Goal: Download file/media

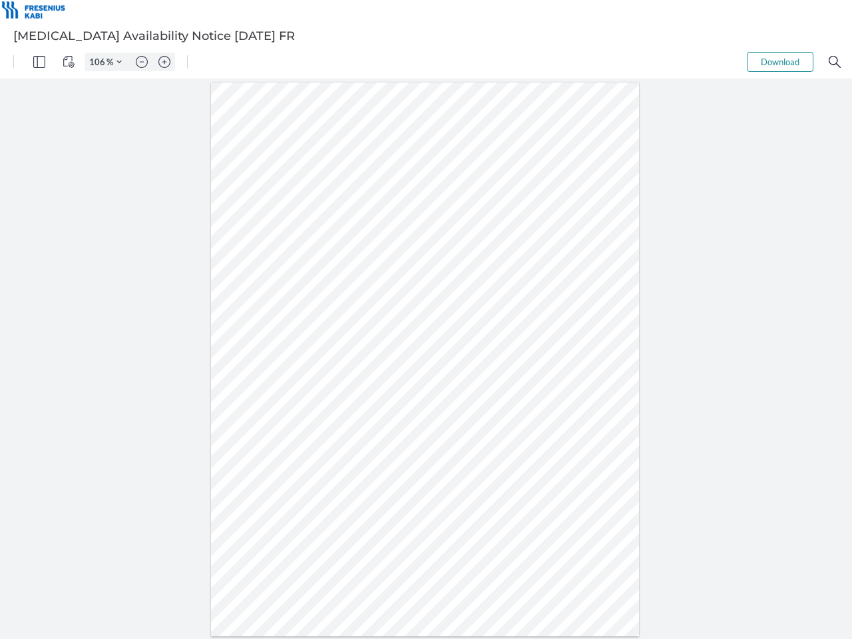
click at [39, 62] on img "Panel" at bounding box center [39, 62] width 12 height 12
click at [69, 62] on img "View Controls" at bounding box center [69, 62] width 12 height 12
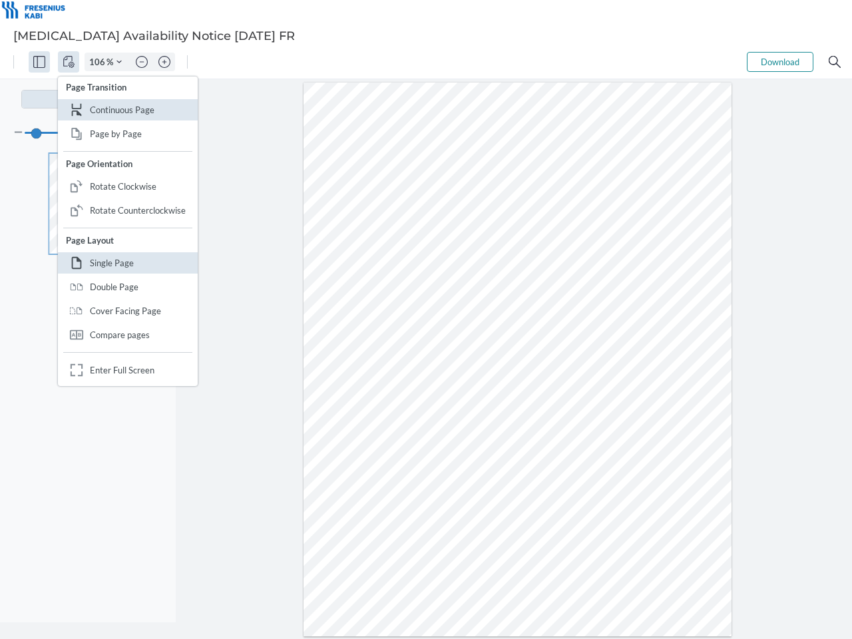
click at [99, 62] on input "106" at bounding box center [95, 62] width 21 height 12
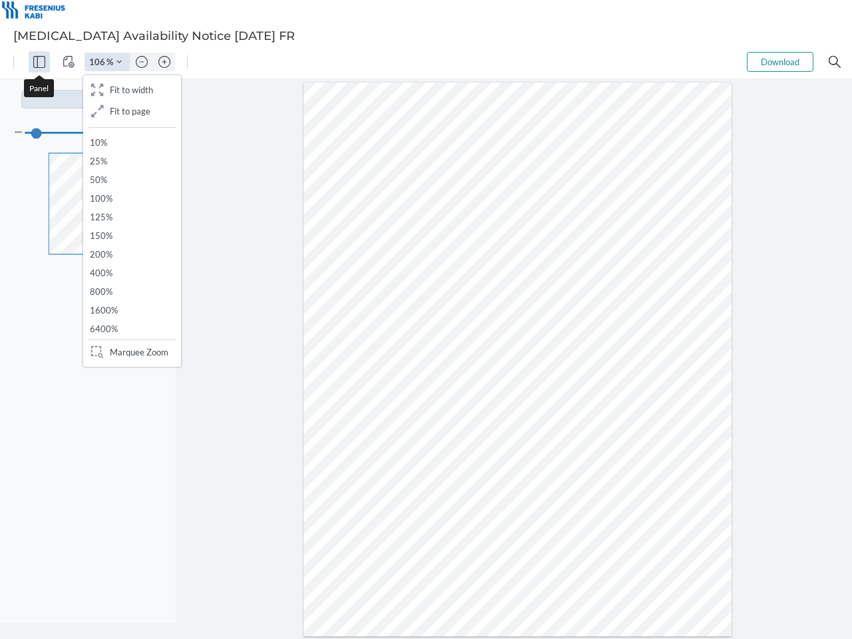
click at [119, 62] on img "Zoom Controls" at bounding box center [118, 61] width 5 height 5
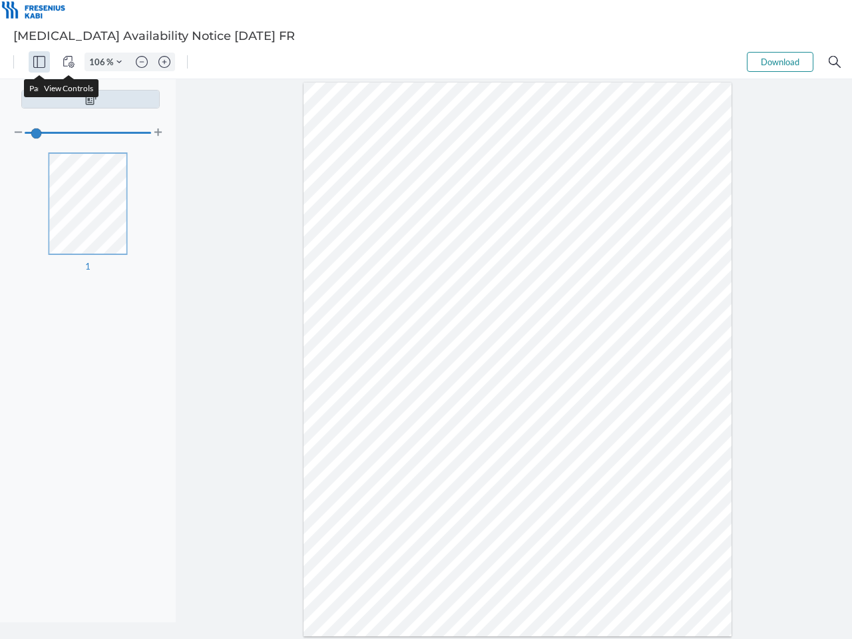
click at [142, 62] on img "Zoom out" at bounding box center [142, 62] width 12 height 12
click at [164, 62] on img "Zoom in" at bounding box center [164, 62] width 12 height 12
type input "106"
click at [780, 62] on button "Download" at bounding box center [780, 62] width 67 height 20
click at [834, 62] on img "Search" at bounding box center [834, 62] width 12 height 12
